Goal: Task Accomplishment & Management: Manage account settings

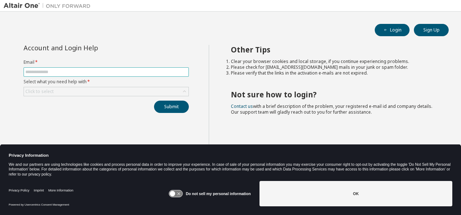
click at [47, 71] on input "text" at bounding box center [106, 72] width 162 height 6
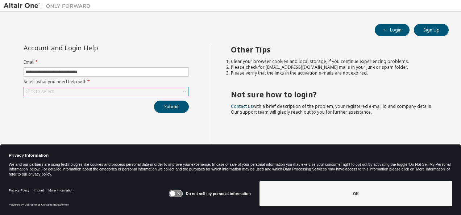
click at [67, 91] on div "Click to select" at bounding box center [106, 91] width 165 height 9
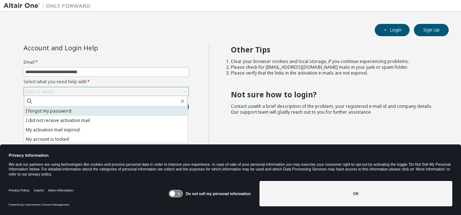
click at [60, 112] on li "I forgot my password" at bounding box center [106, 111] width 164 height 9
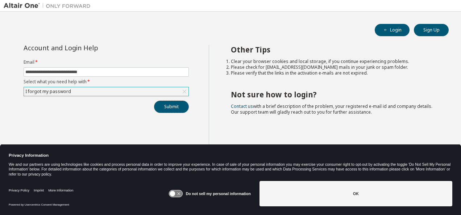
click at [174, 103] on button "Submit" at bounding box center [171, 107] width 35 height 12
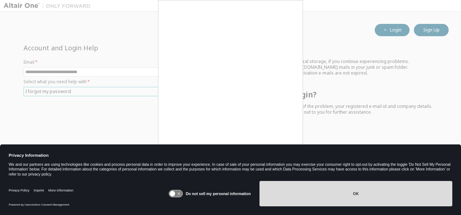
click at [360, 186] on button "OK" at bounding box center [356, 193] width 193 height 25
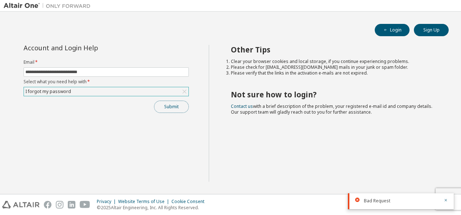
click at [170, 104] on button "Submit" at bounding box center [171, 107] width 35 height 12
click at [174, 108] on button "Submit" at bounding box center [171, 107] width 35 height 12
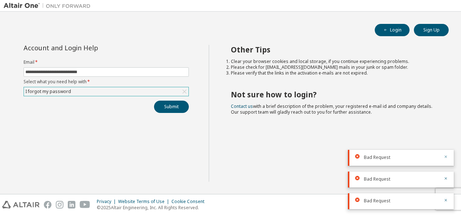
click at [446, 156] on icon "button" at bounding box center [446, 157] width 4 height 4
click at [447, 178] on icon "button" at bounding box center [446, 179] width 3 height 3
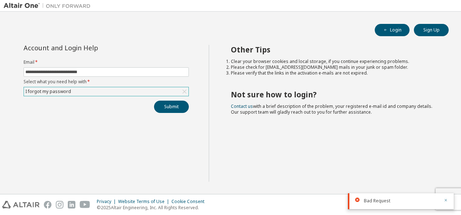
click at [446, 200] on icon "button" at bounding box center [446, 200] width 4 height 4
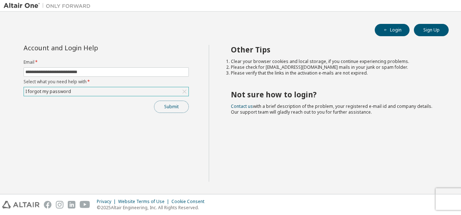
click at [173, 108] on button "Submit" at bounding box center [171, 107] width 35 height 12
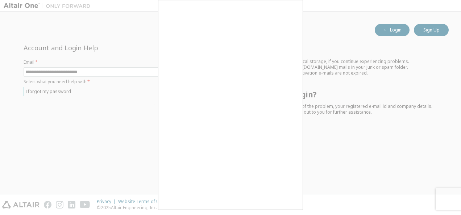
scroll to position [1, 0]
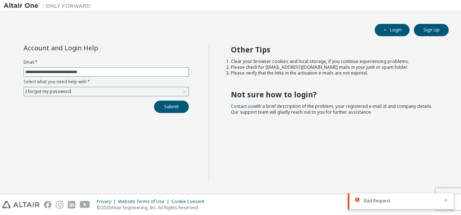
click at [97, 70] on input "**********" at bounding box center [106, 72] width 162 height 6
type input "**********"
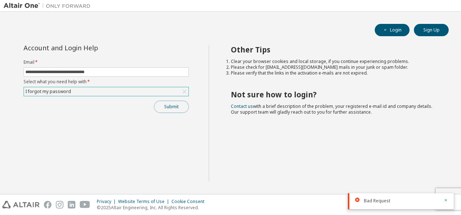
click at [172, 104] on button "Submit" at bounding box center [171, 107] width 35 height 12
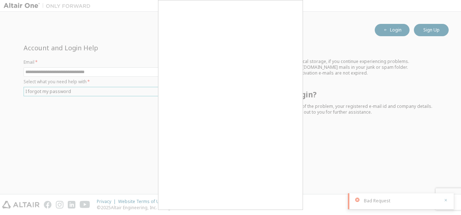
scroll to position [6, 4]
